Goal: Task Accomplishment & Management: Manage account settings

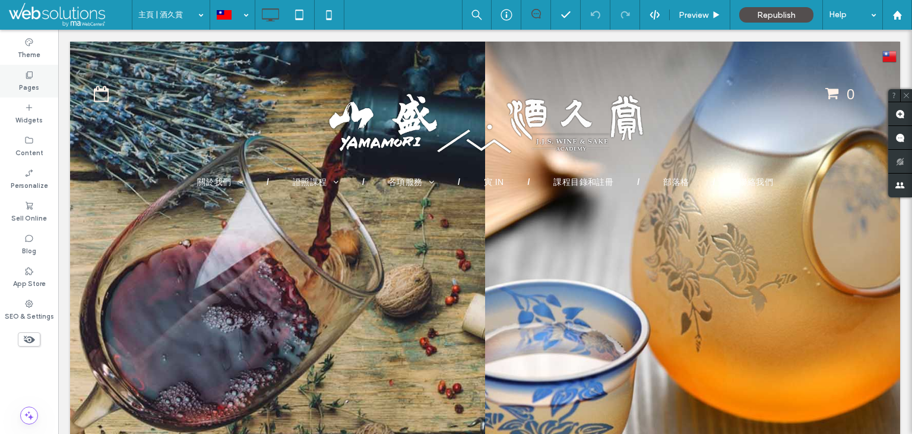
click at [24, 81] on label "Pages" at bounding box center [29, 86] width 20 height 13
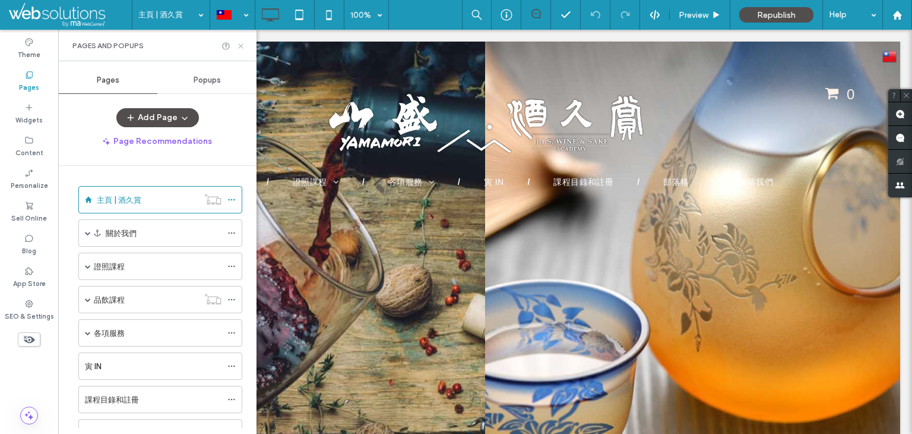
click at [241, 45] on icon at bounding box center [240, 46] width 9 height 9
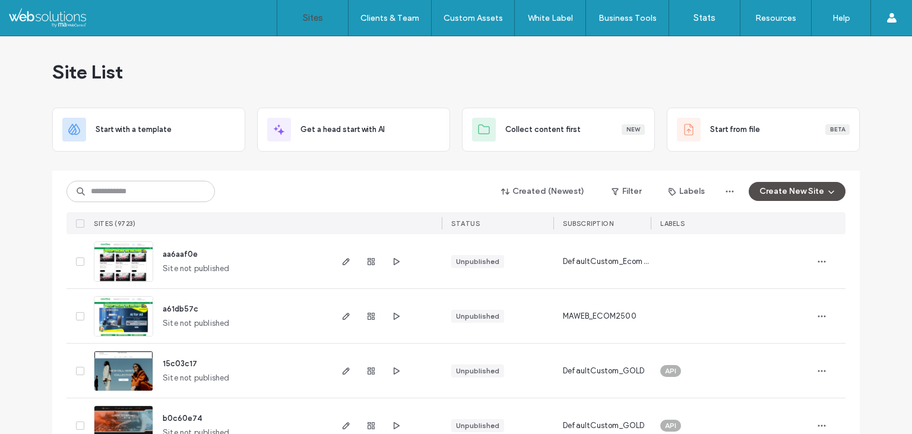
click at [310, 194] on div "Created (Newest) Filter Labels Create New Site" at bounding box center [456, 191] width 779 height 23
click at [444, 63] on div "Site List" at bounding box center [456, 71] width 808 height 71
click at [126, 179] on div "Created (Newest) Filter Labels Create New Site SITES (9723) STATUS SUBSCRIPTION…" at bounding box center [456, 202] width 779 height 64
click at [126, 182] on input at bounding box center [141, 191] width 148 height 21
paste input "********"
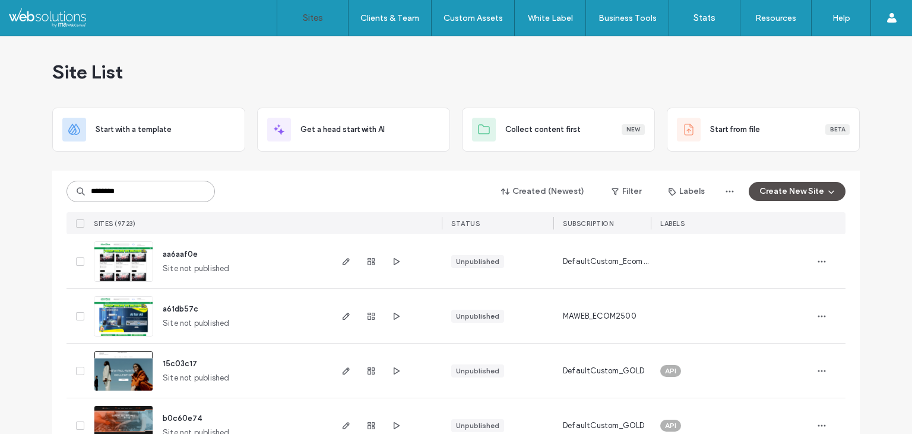
type input "********"
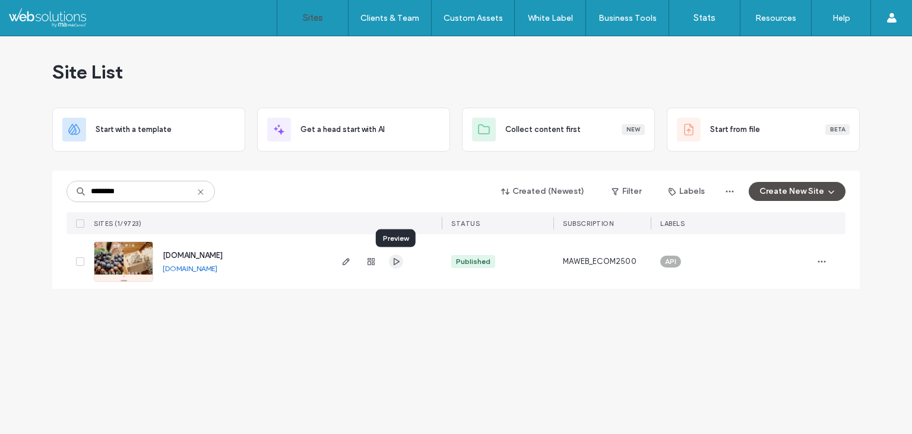
click at [399, 262] on icon "button" at bounding box center [396, 262] width 10 height 10
click at [344, 262] on use "button" at bounding box center [346, 261] width 7 height 7
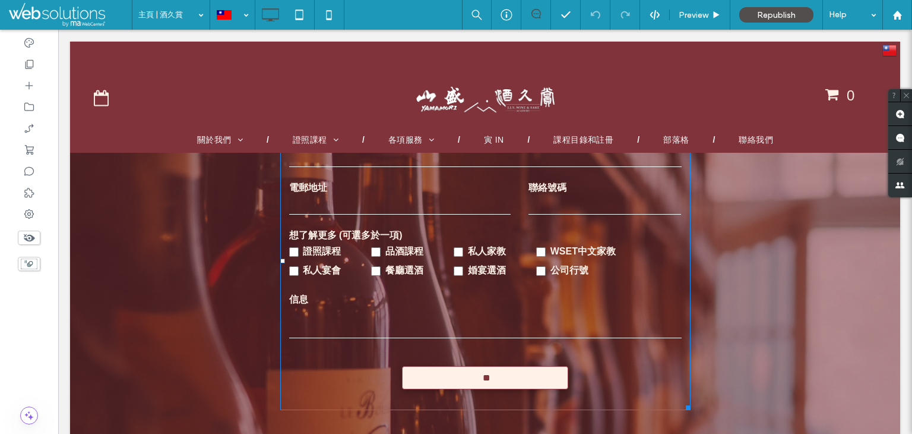
scroll to position [2701, 0]
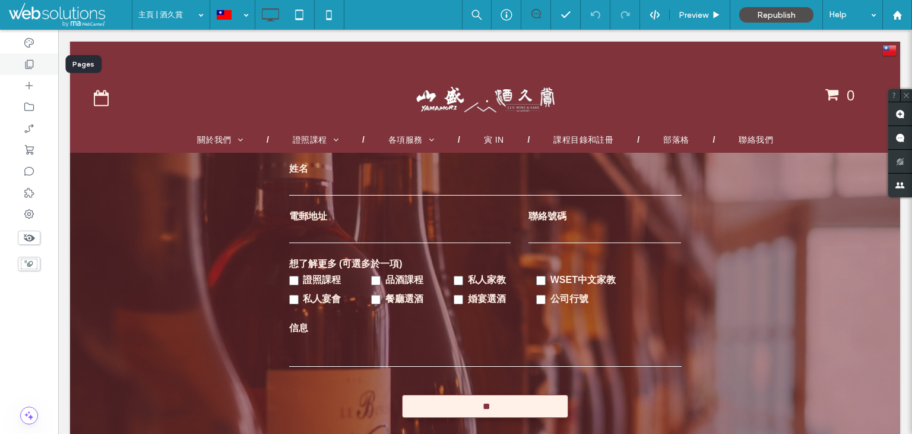
click at [34, 66] on icon at bounding box center [29, 64] width 12 height 12
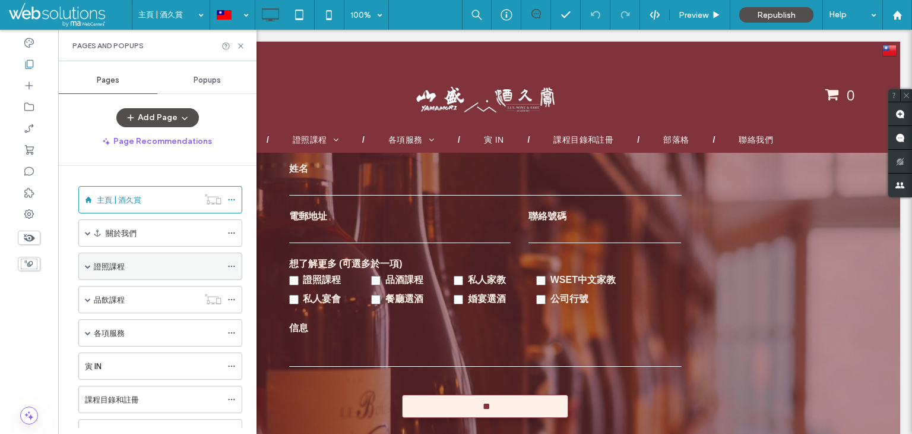
click at [132, 269] on div "證照課程" at bounding box center [158, 266] width 128 height 12
